Goal: Information Seeking & Learning: Learn about a topic

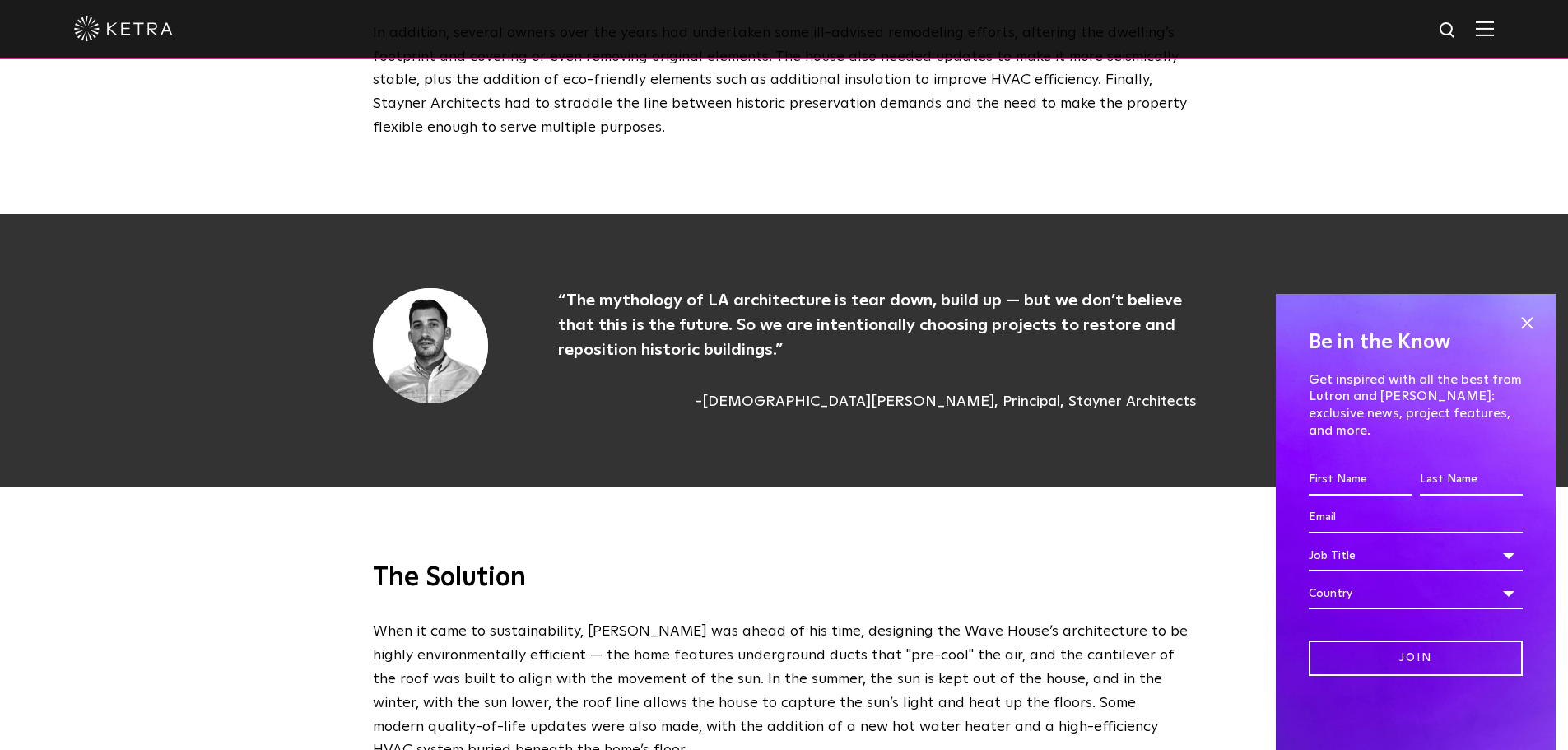
scroll to position [2305, 0]
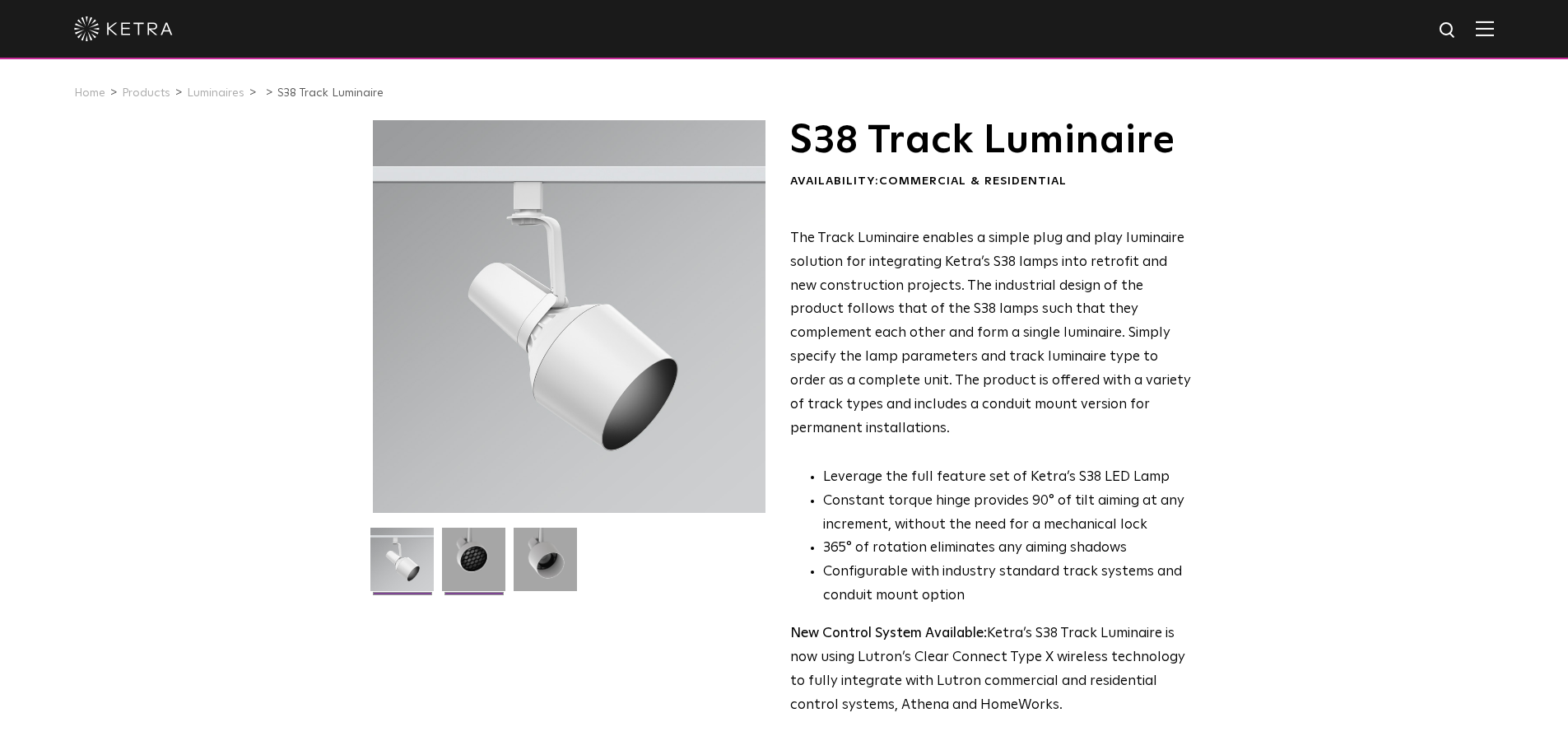
click at [462, 561] on img at bounding box center [473, 565] width 64 height 76
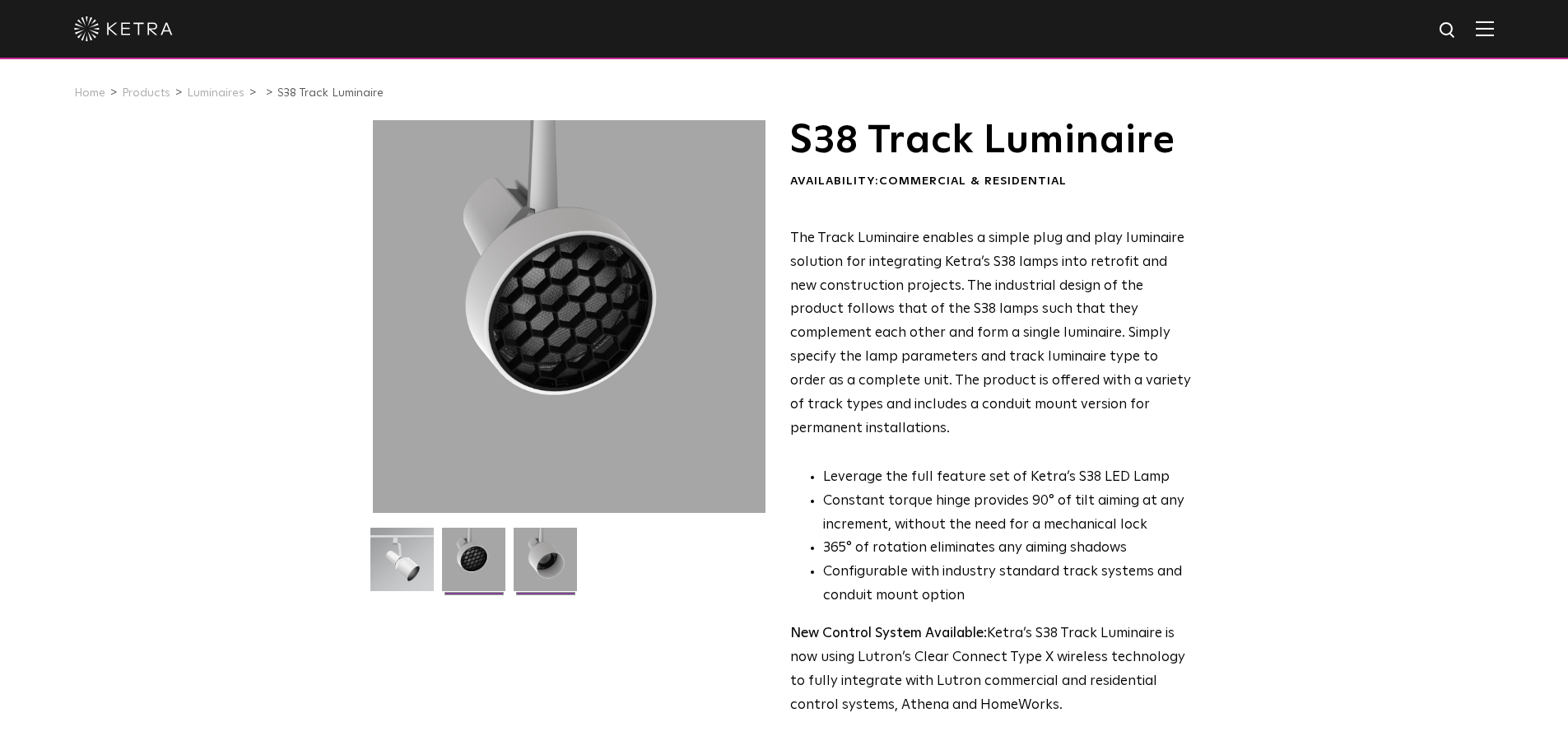
click at [546, 561] on img at bounding box center [545, 565] width 64 height 76
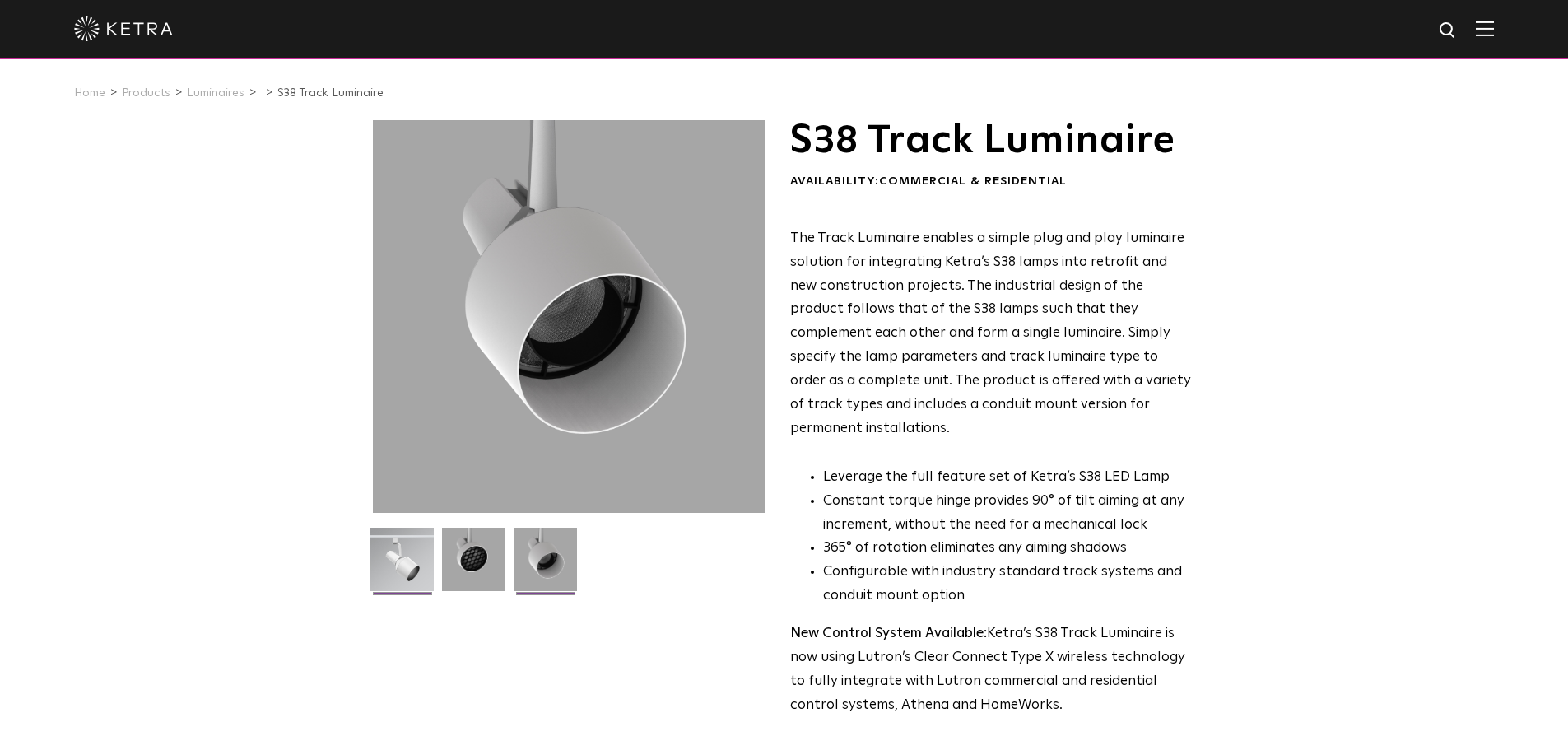
click at [430, 557] on img at bounding box center [402, 565] width 64 height 76
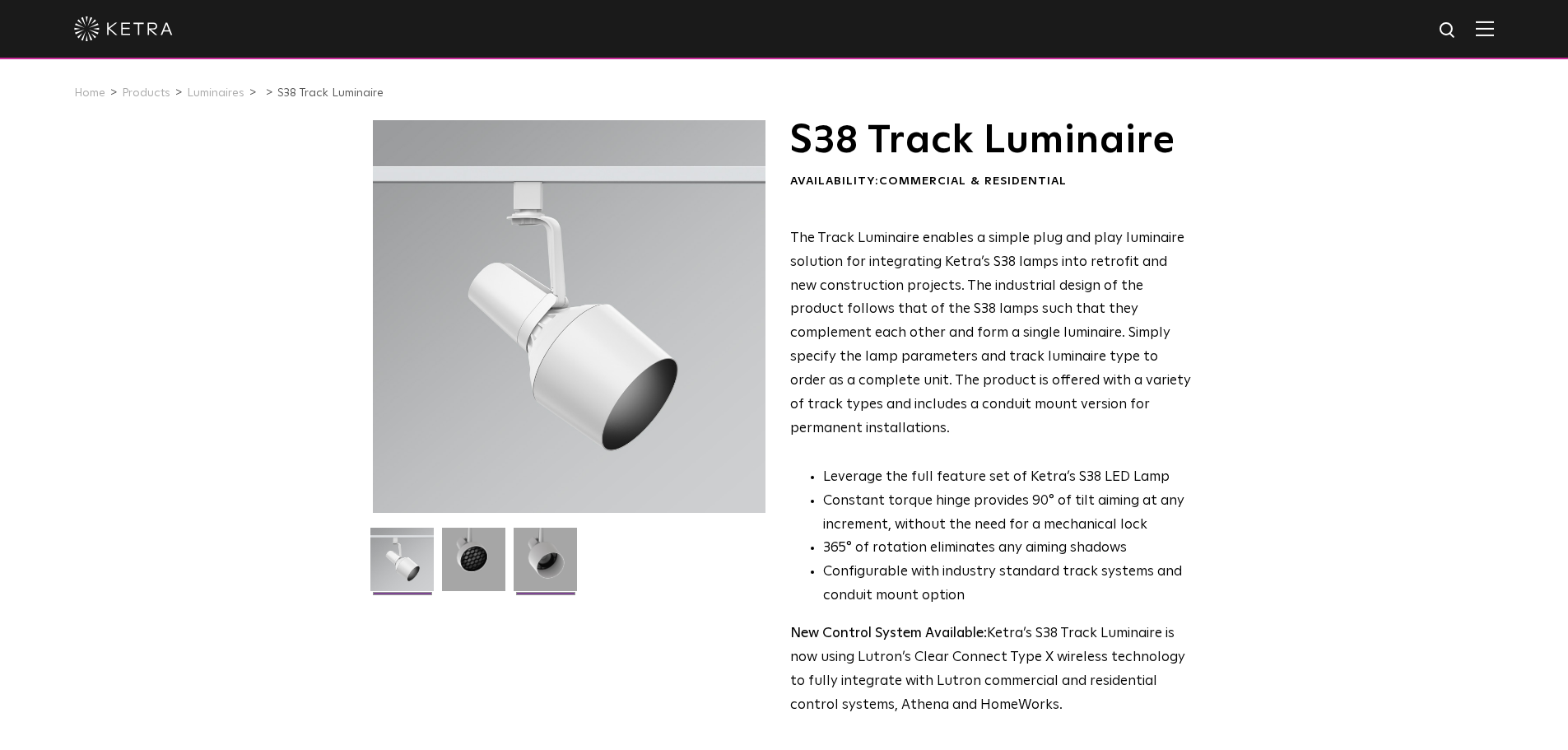
click at [545, 561] on img at bounding box center [545, 565] width 64 height 76
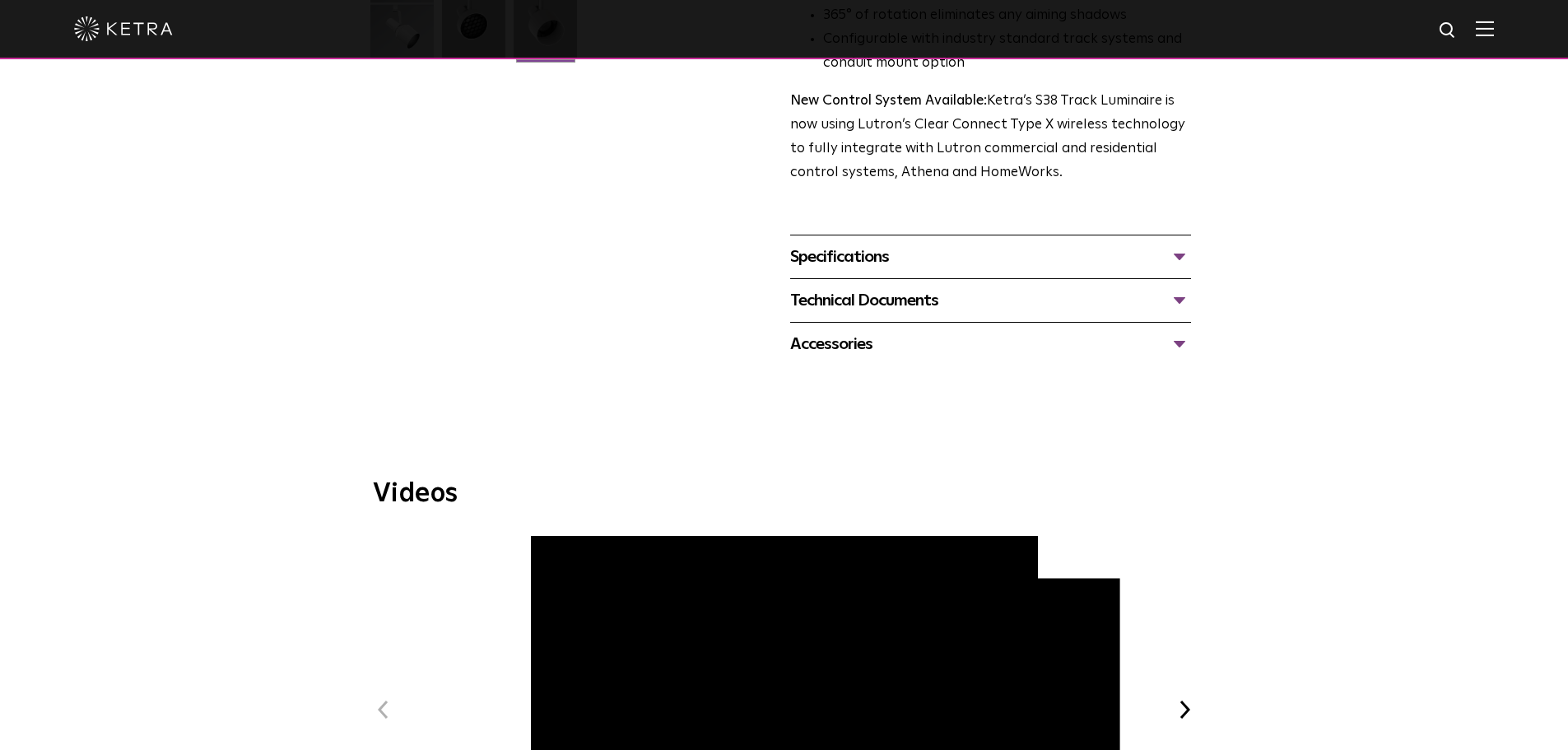
scroll to position [494, 0]
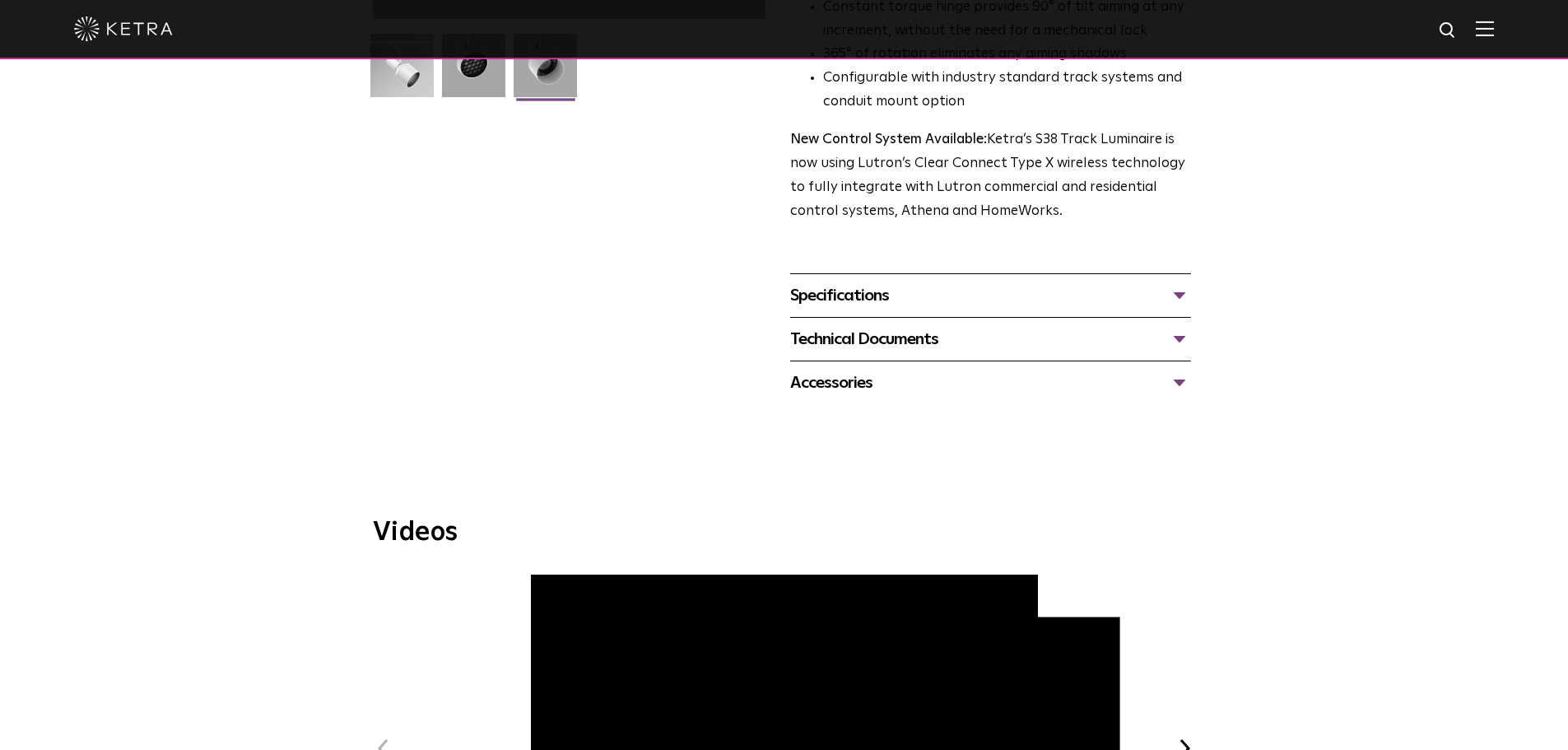
click at [916, 282] on div "Specifications" at bounding box center [990, 295] width 401 height 26
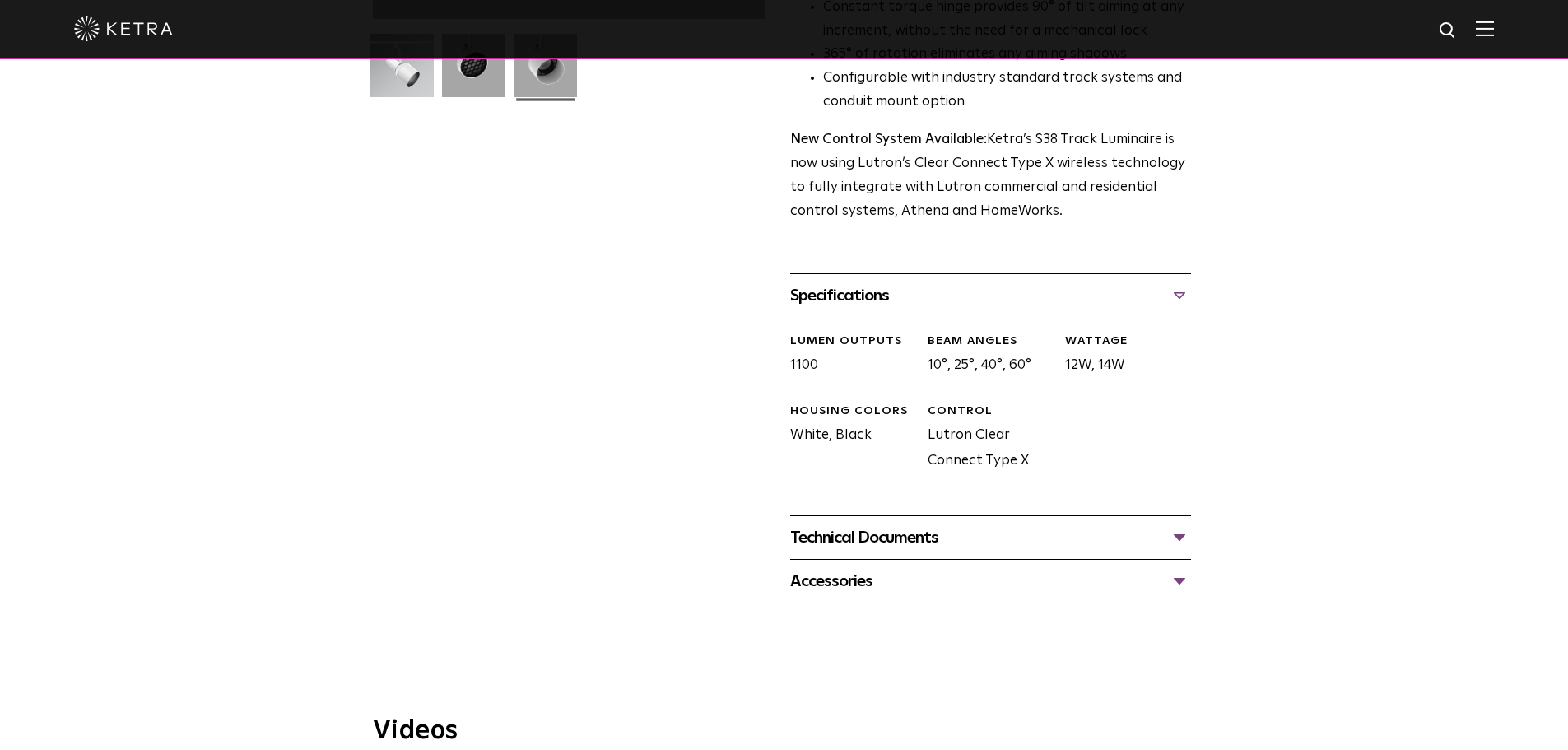
click at [913, 282] on div "Specifications" at bounding box center [990, 295] width 401 height 26
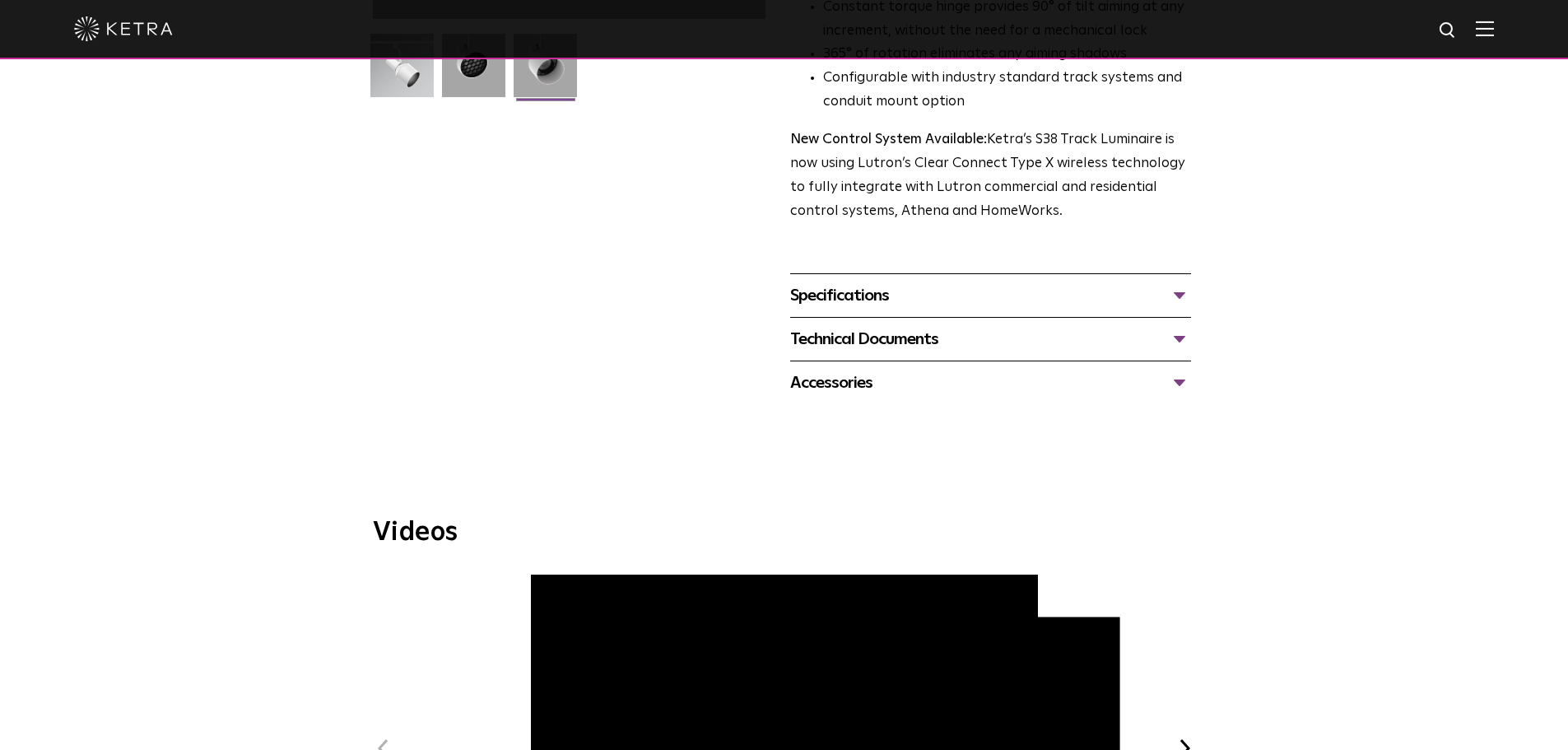
click at [913, 282] on div "Specifications" at bounding box center [990, 295] width 401 height 26
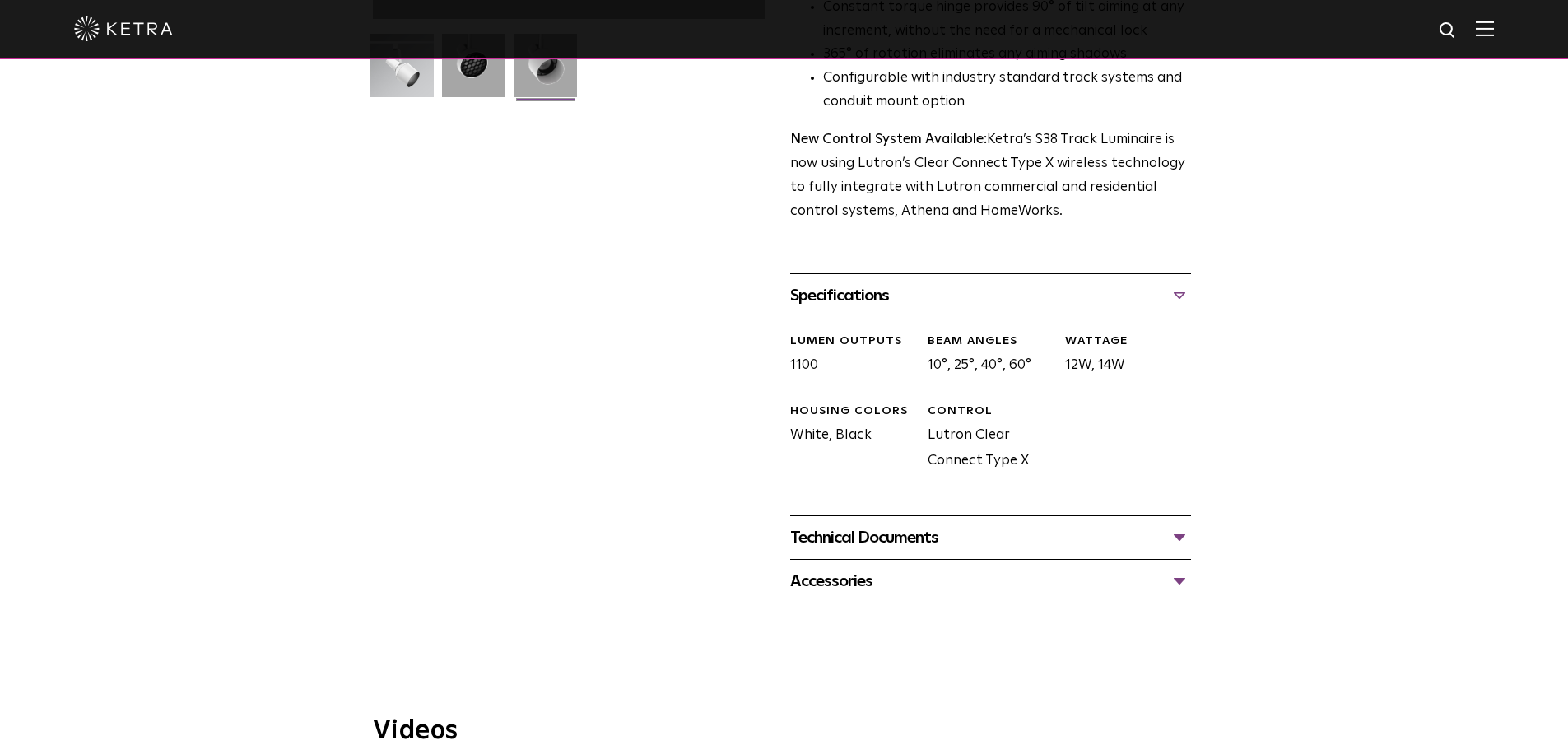
click at [913, 282] on div "Specifications" at bounding box center [990, 295] width 401 height 26
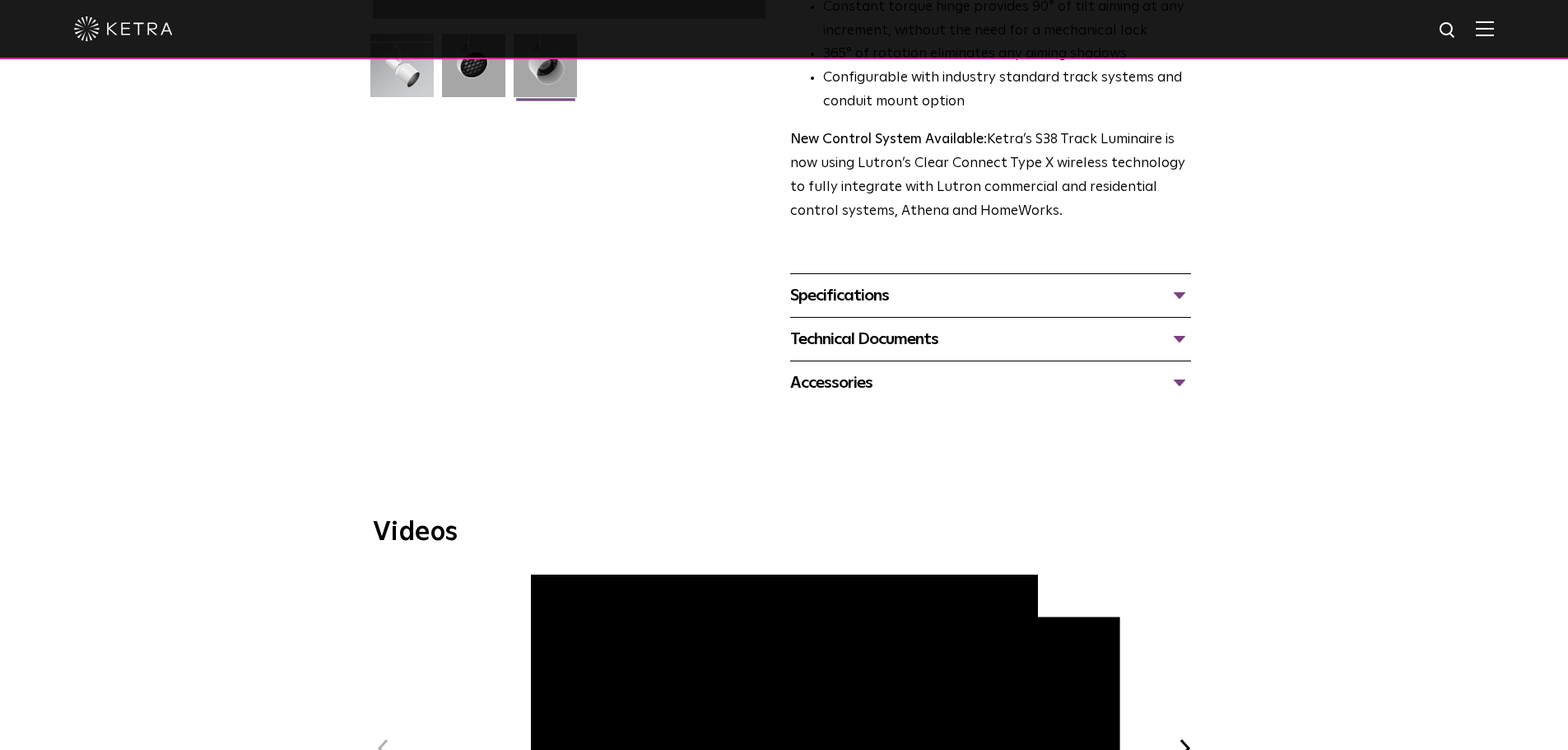
click at [910, 327] on div "Technical Documents" at bounding box center [990, 339] width 401 height 26
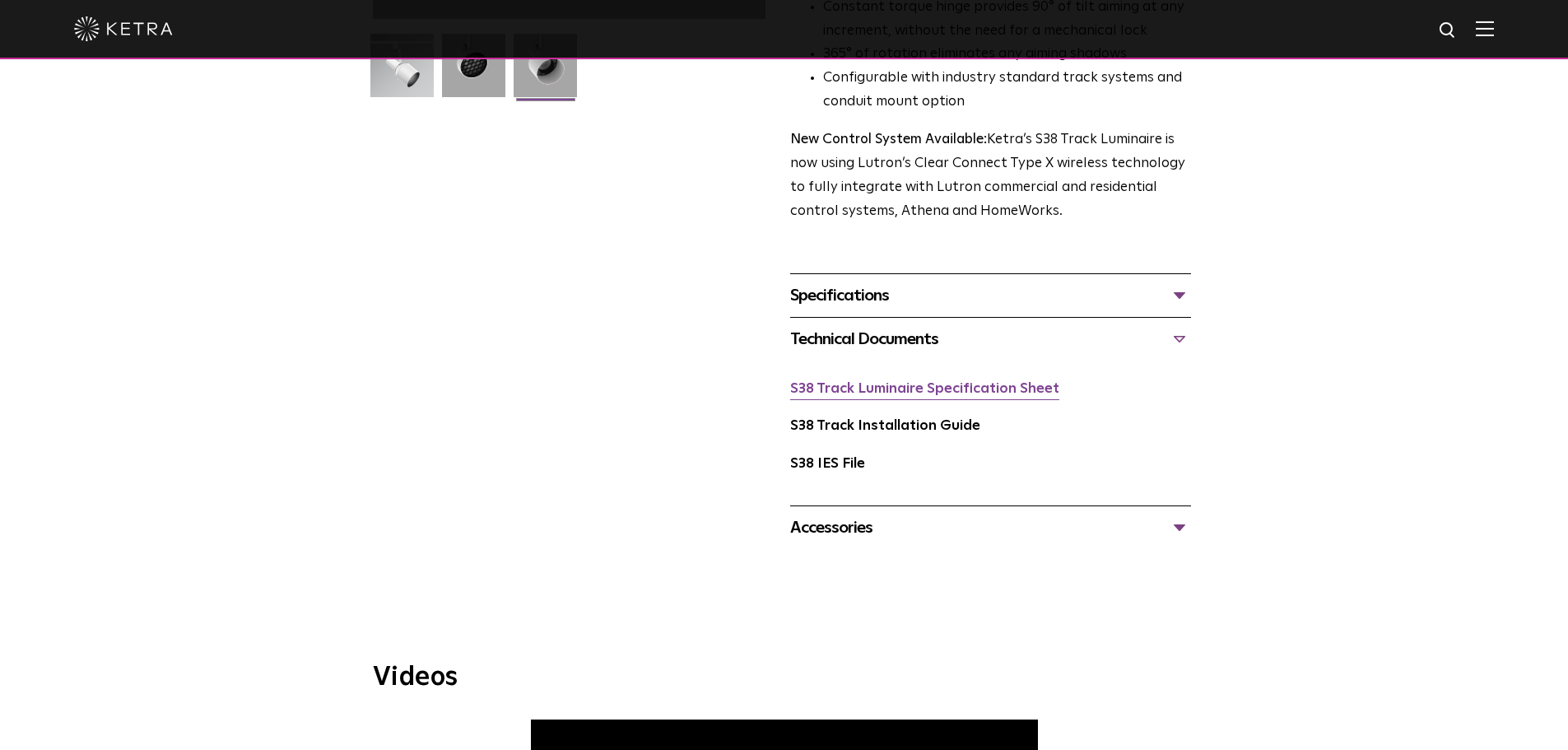
click at [913, 382] on link "S38 Track Luminaire Specification Sheet" at bounding box center [925, 389] width 269 height 14
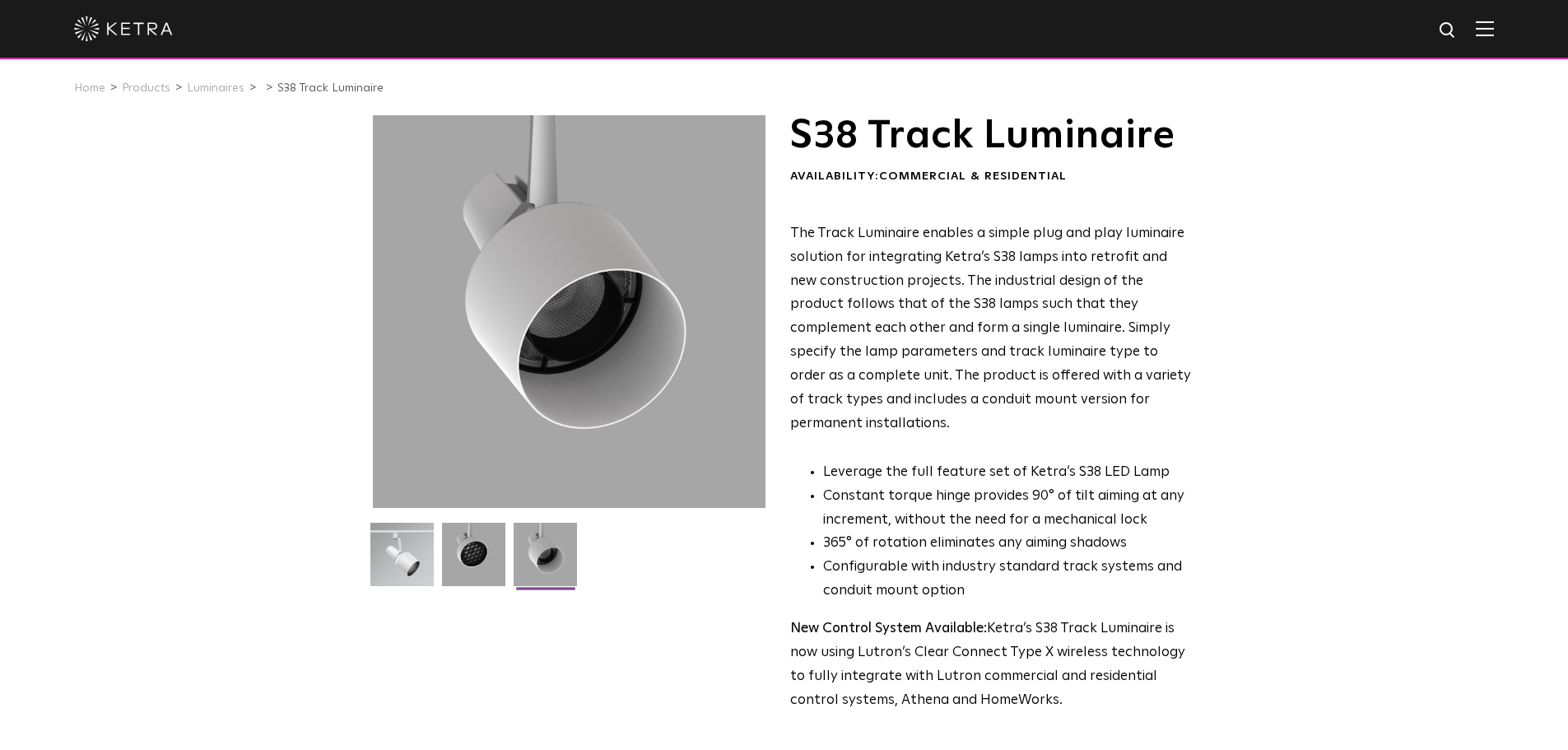
scroll to position [0, 0]
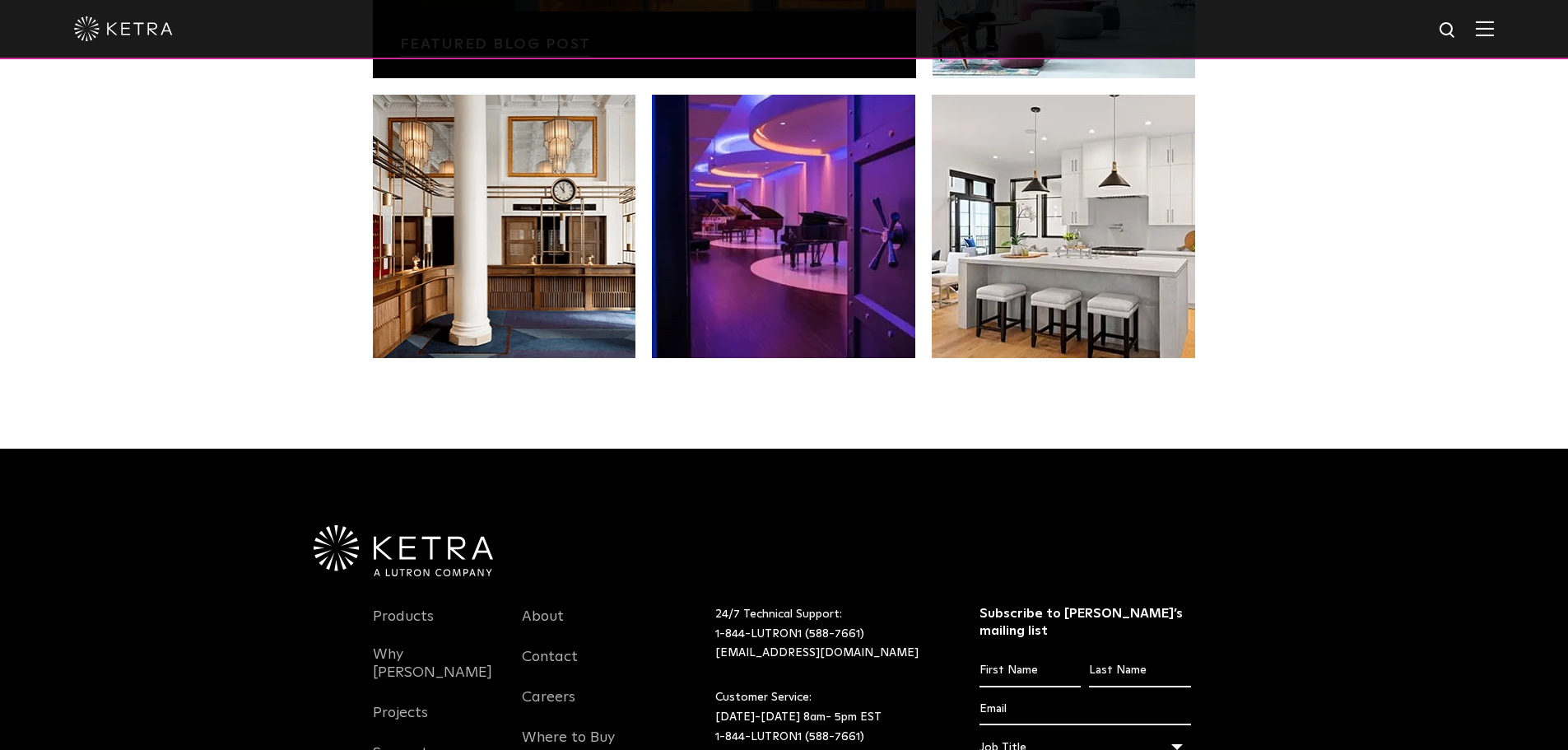
scroll to position [3463, 0]
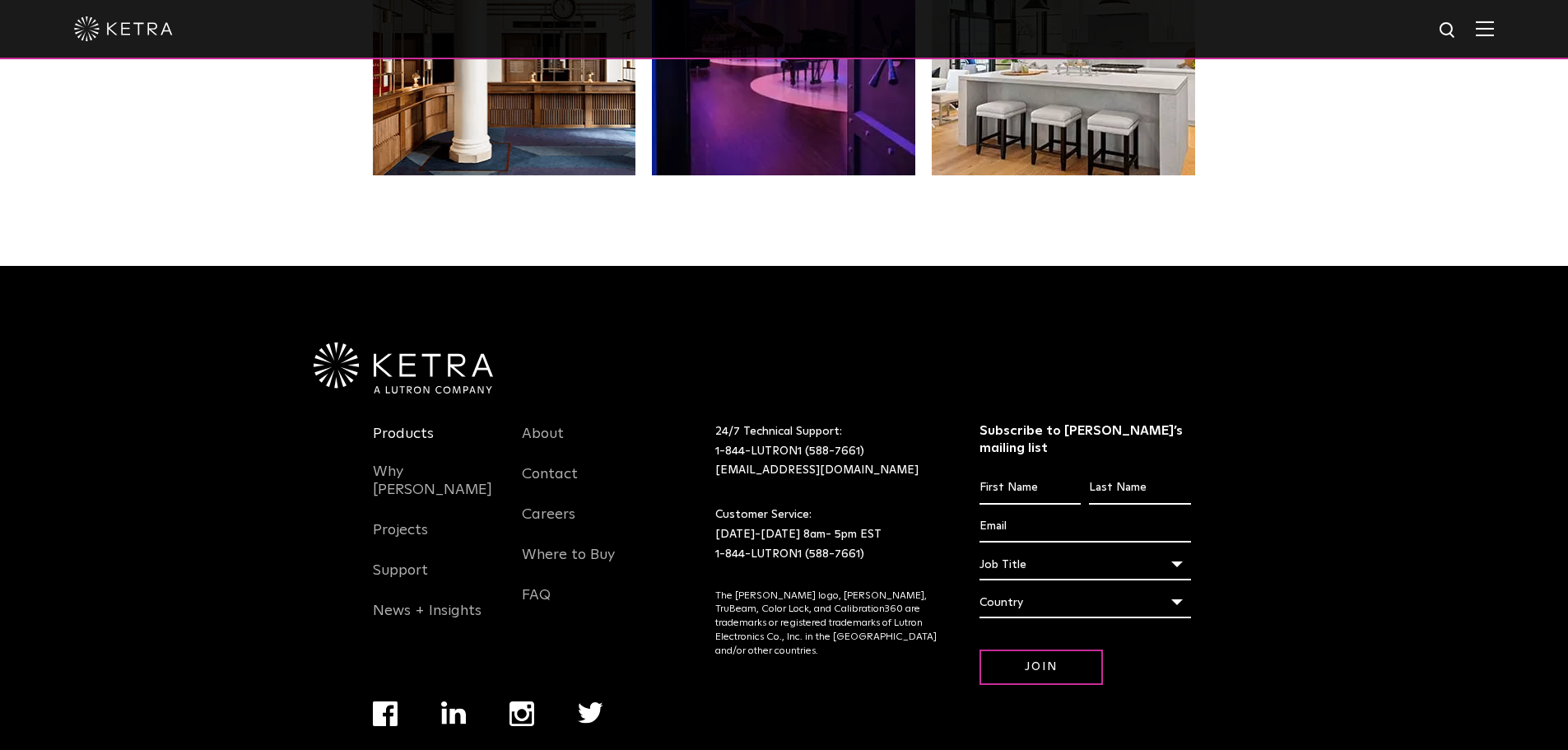
click at [398, 425] on link "Products" at bounding box center [403, 444] width 61 height 38
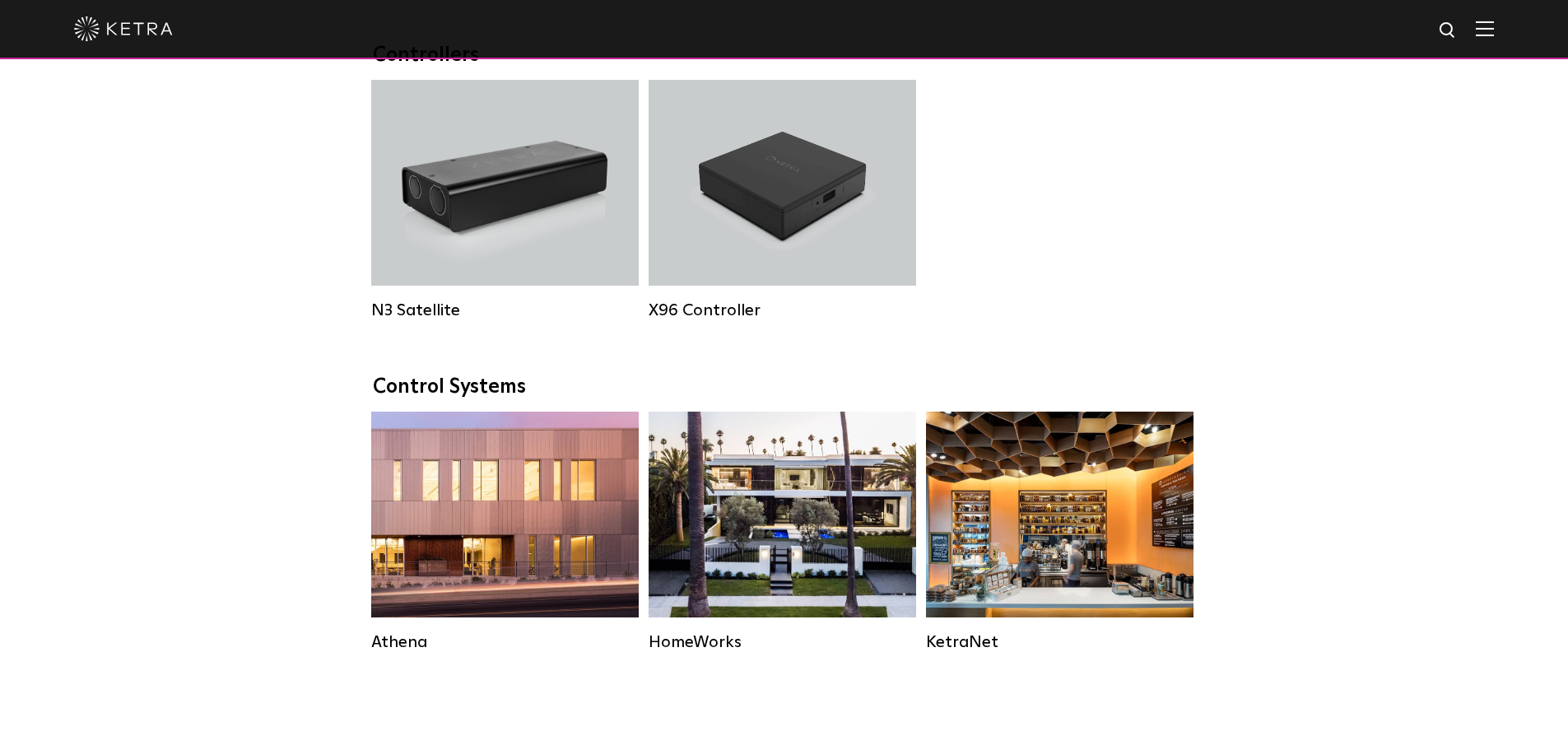
scroll to position [1894, 0]
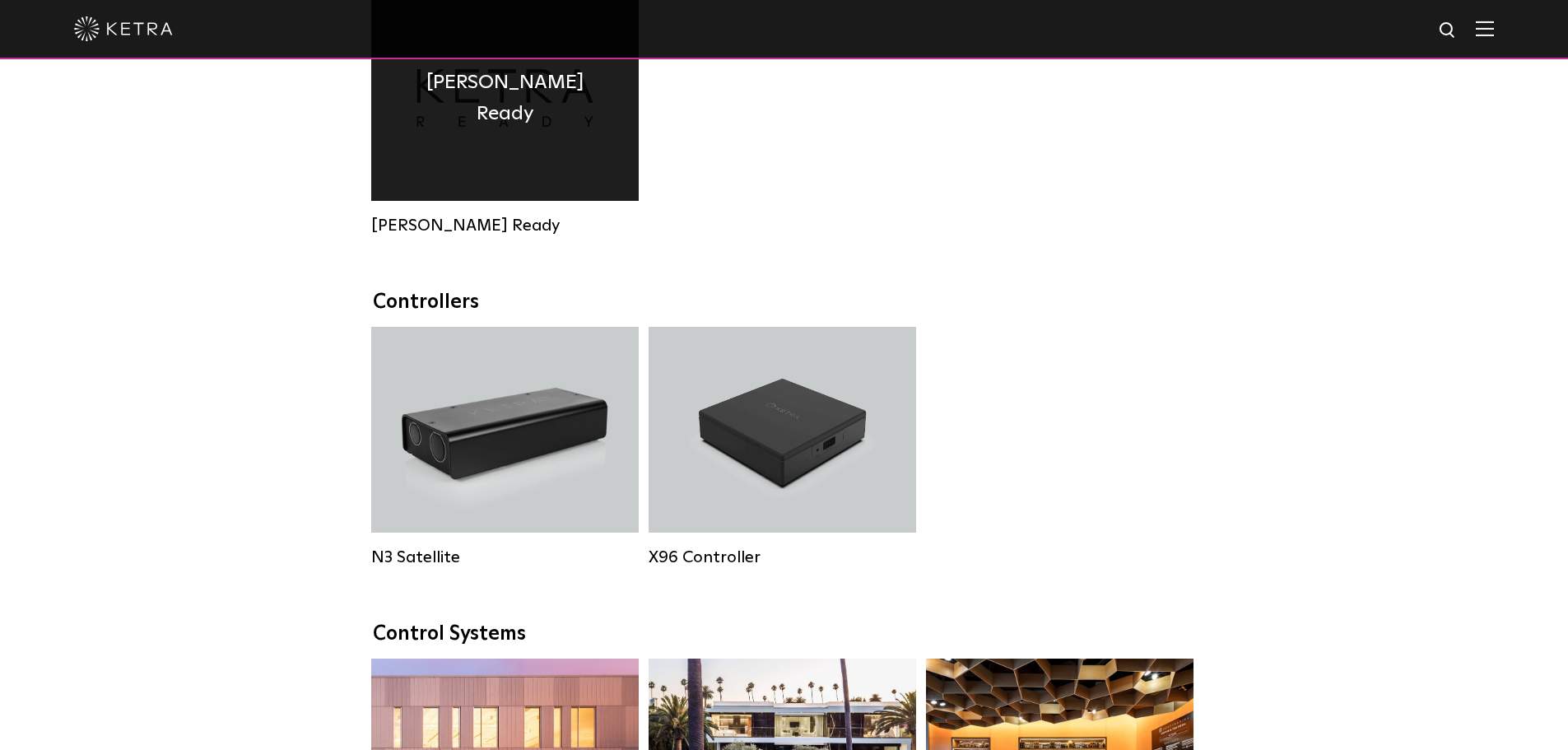
click at [570, 194] on div "Ketra Ready" at bounding box center [505, 98] width 267 height 206
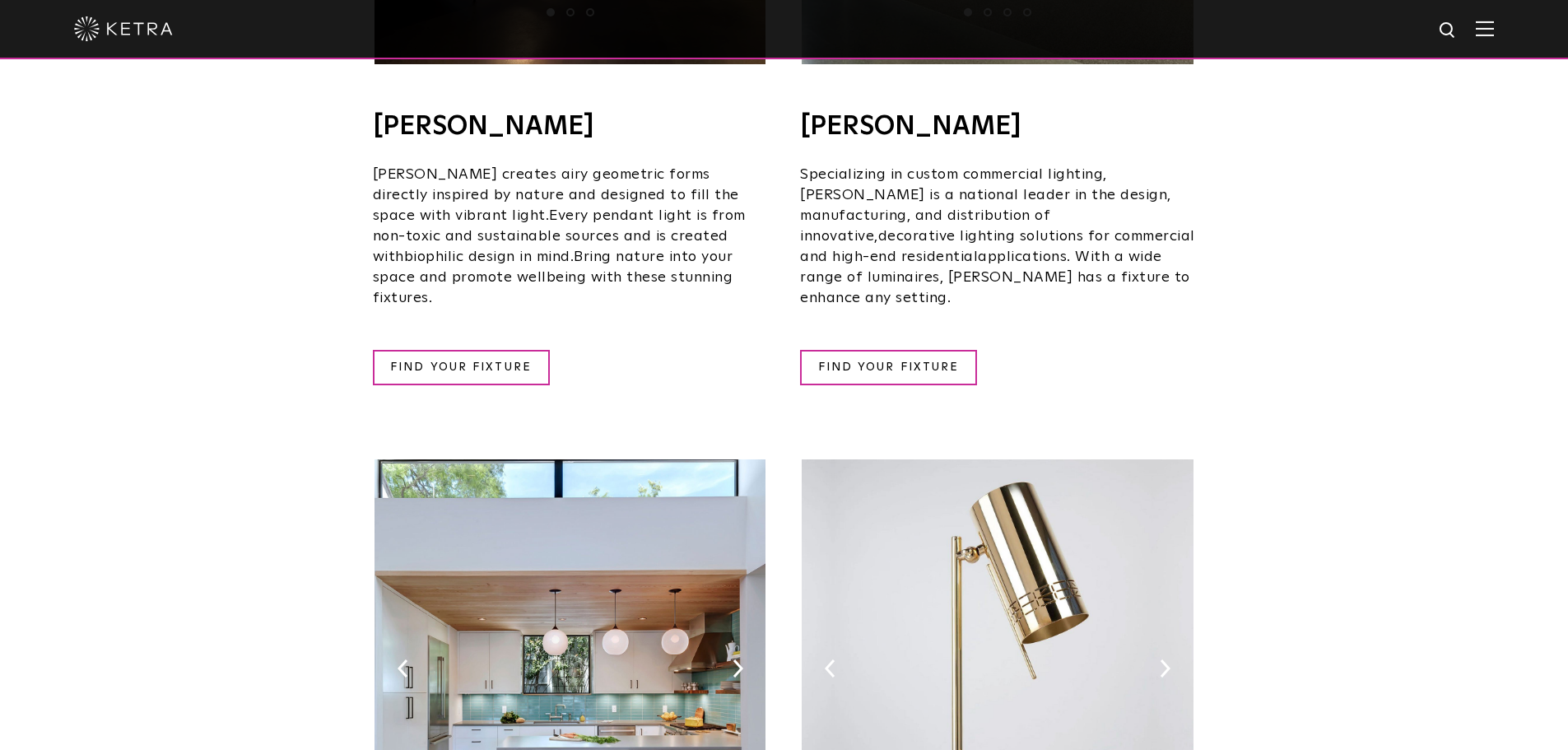
scroll to position [1811, 0]
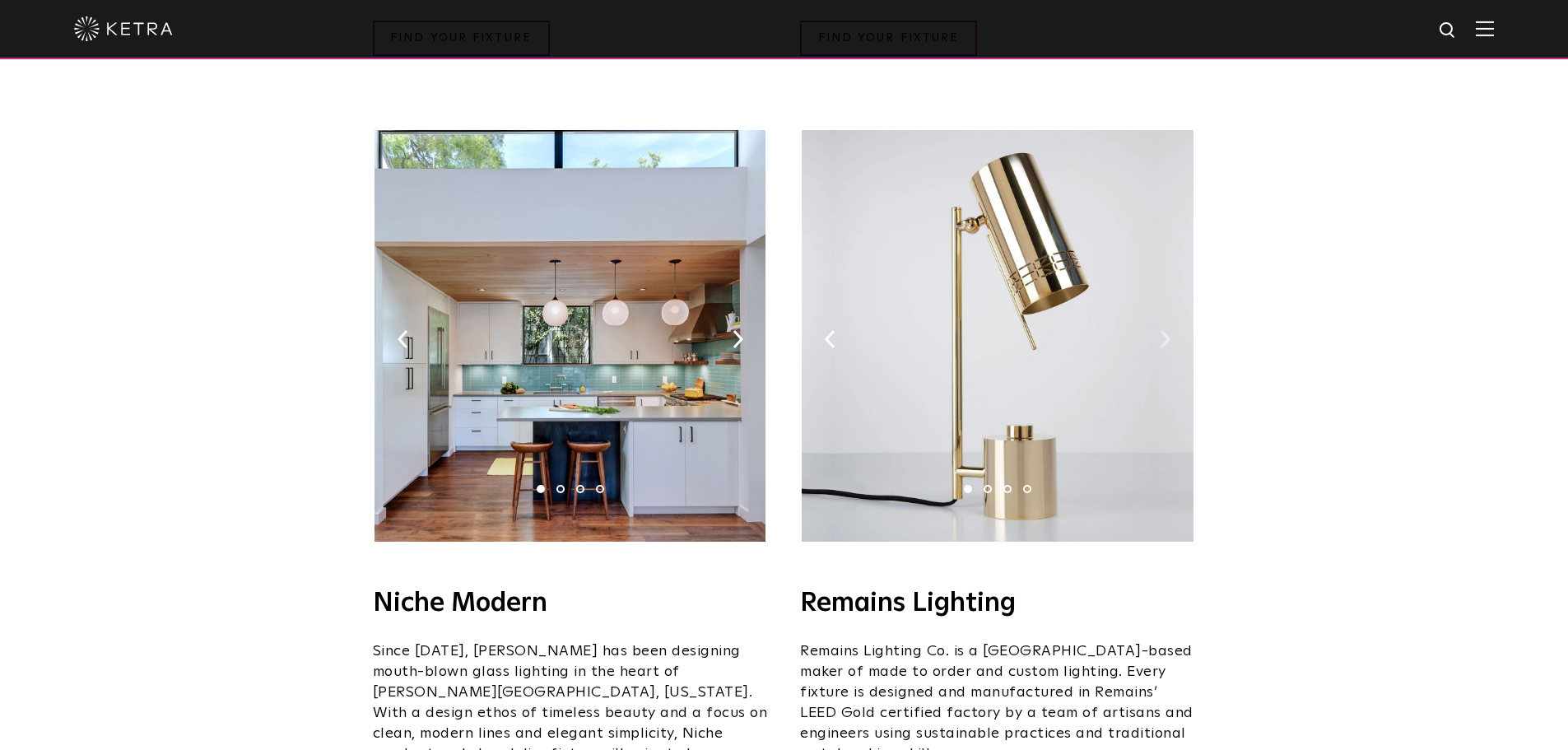
click at [1164, 330] on img at bounding box center [1166, 339] width 10 height 18
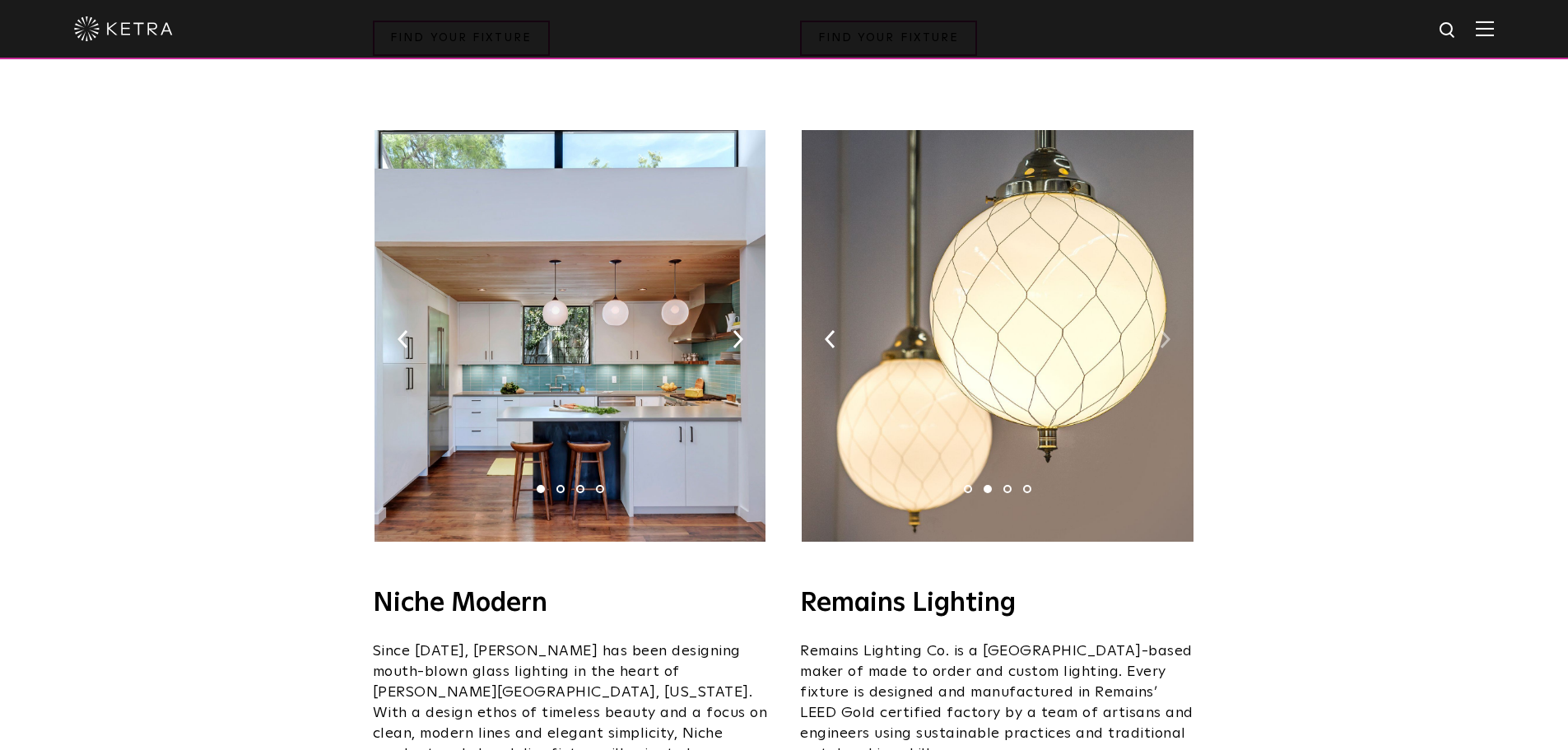
click at [1164, 330] on img at bounding box center [1166, 339] width 10 height 18
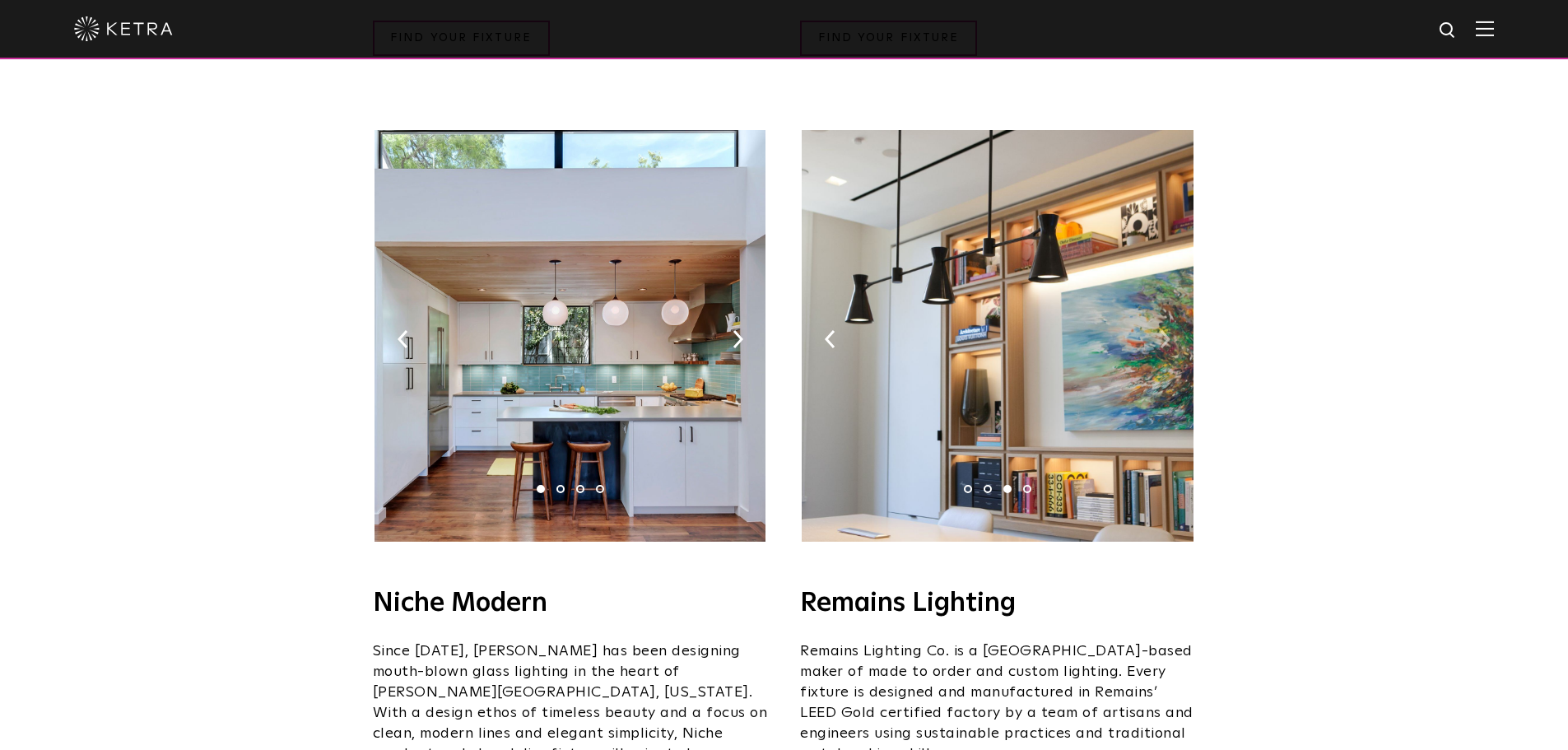
click at [1164, 330] on img at bounding box center [1166, 339] width 10 height 18
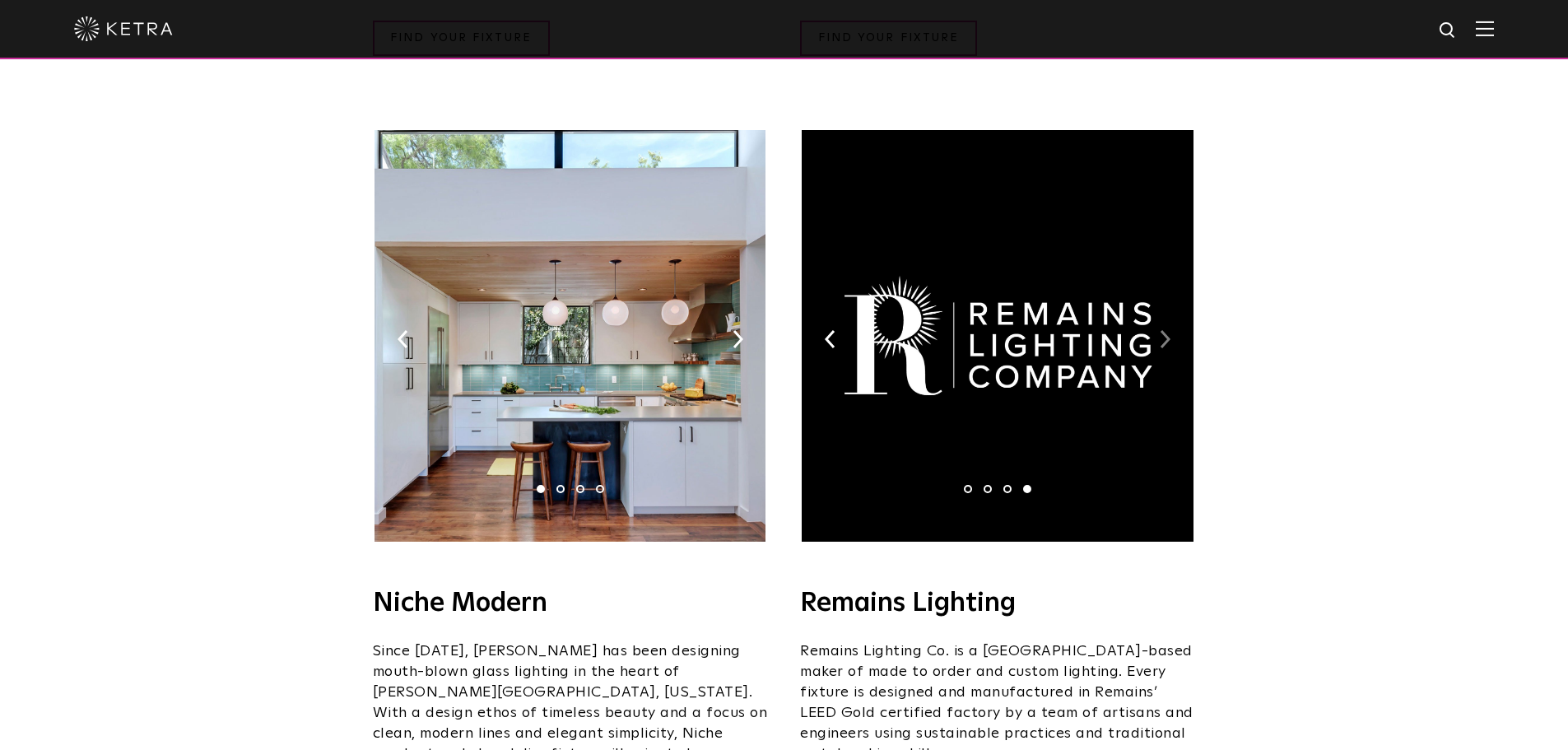
click at [1164, 330] on img at bounding box center [1166, 339] width 10 height 18
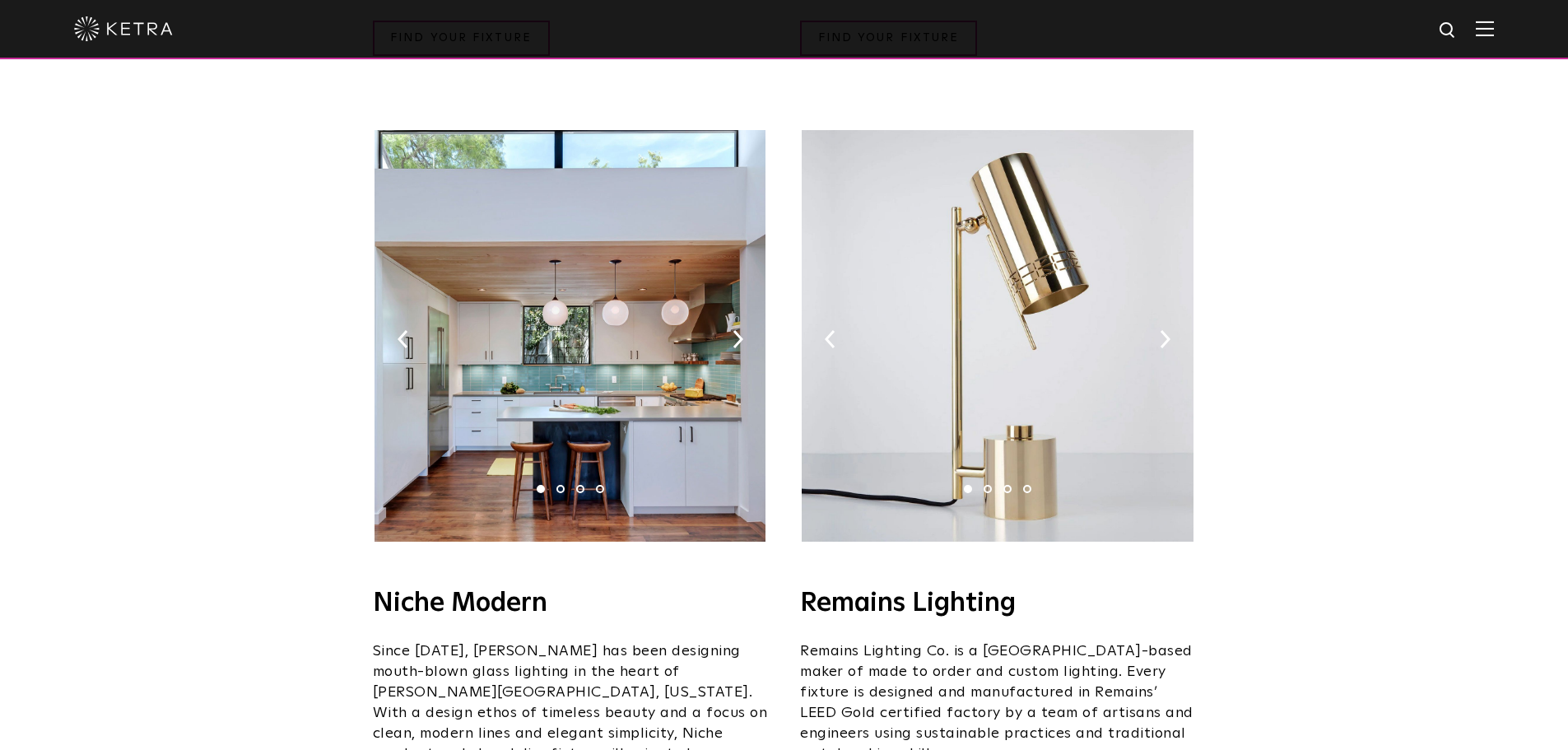
click at [1014, 231] on img at bounding box center [997, 335] width 391 height 411
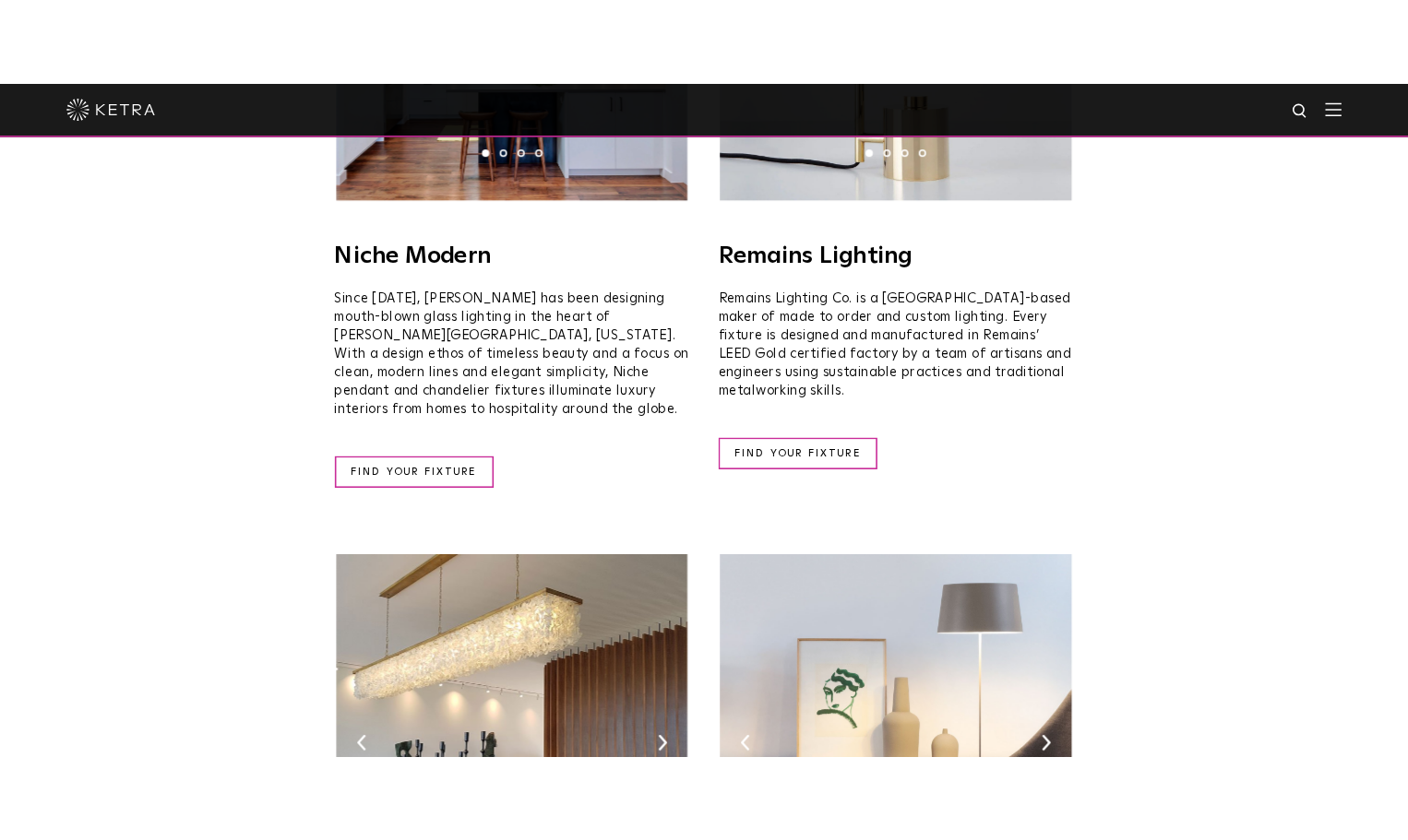
scroll to position [2121, 0]
